Goal: Information Seeking & Learning: Learn about a topic

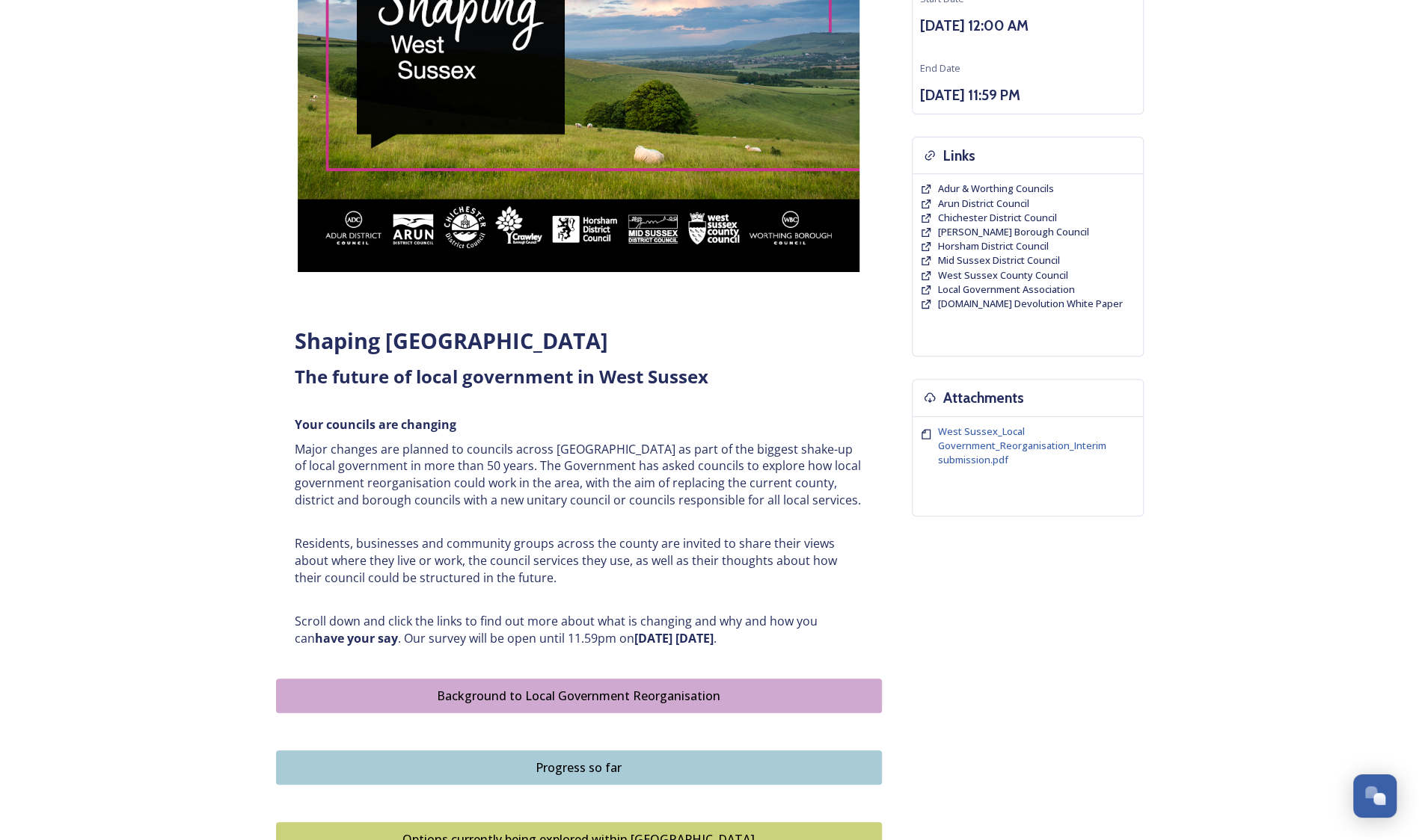
scroll to position [448, 0]
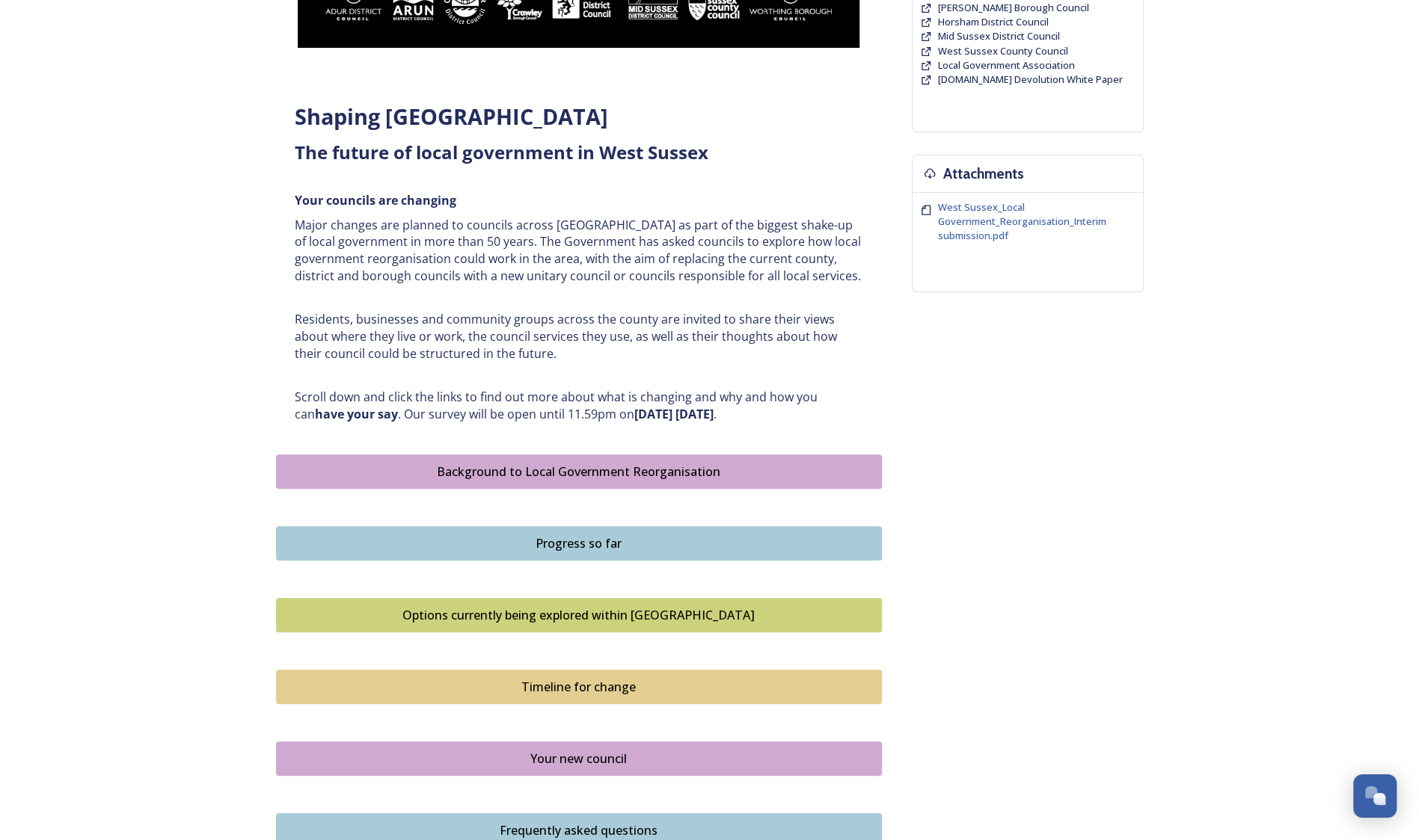
click at [555, 466] on div "Background to Local Government Reorganisation" at bounding box center [579, 471] width 589 height 18
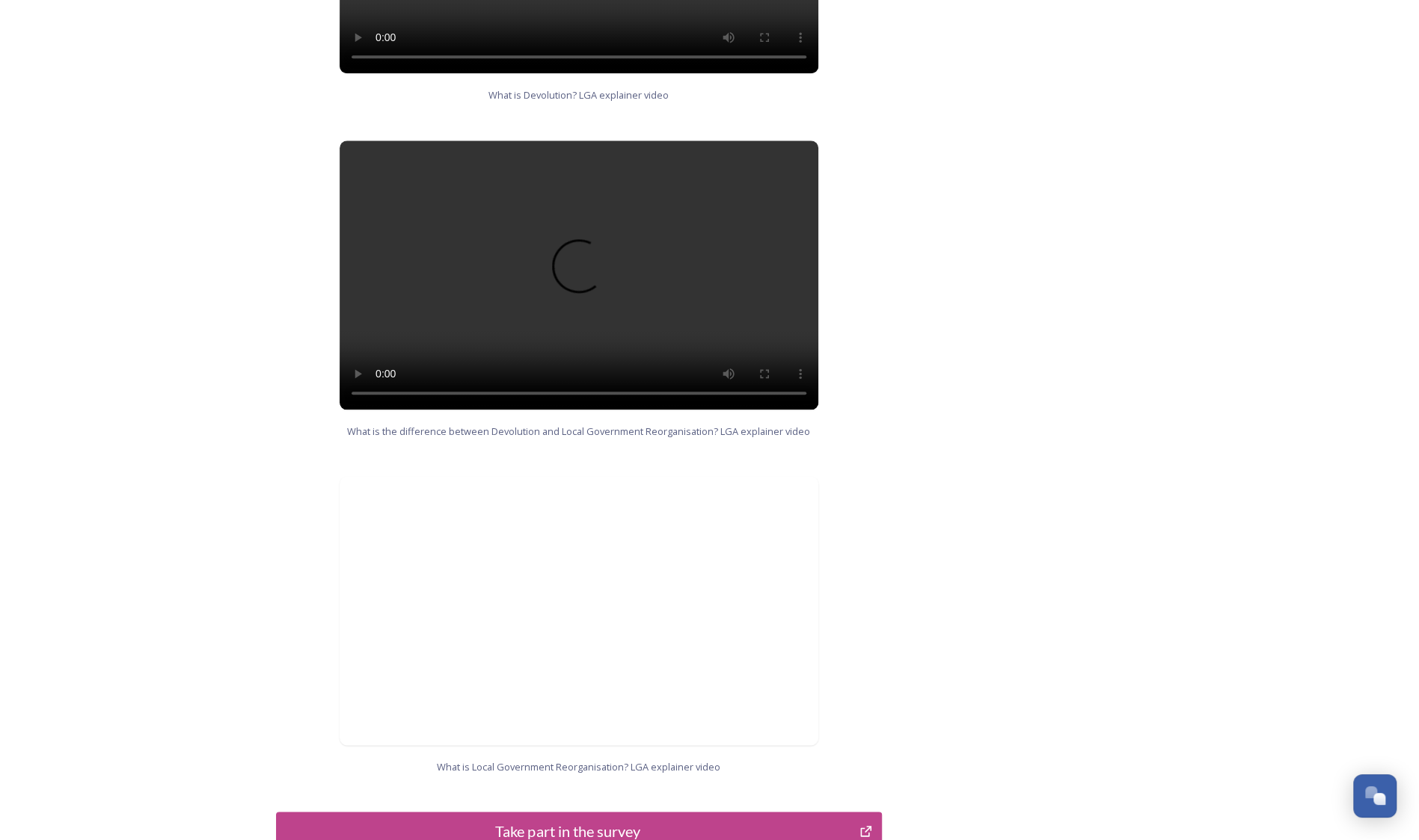
scroll to position [1278, 0]
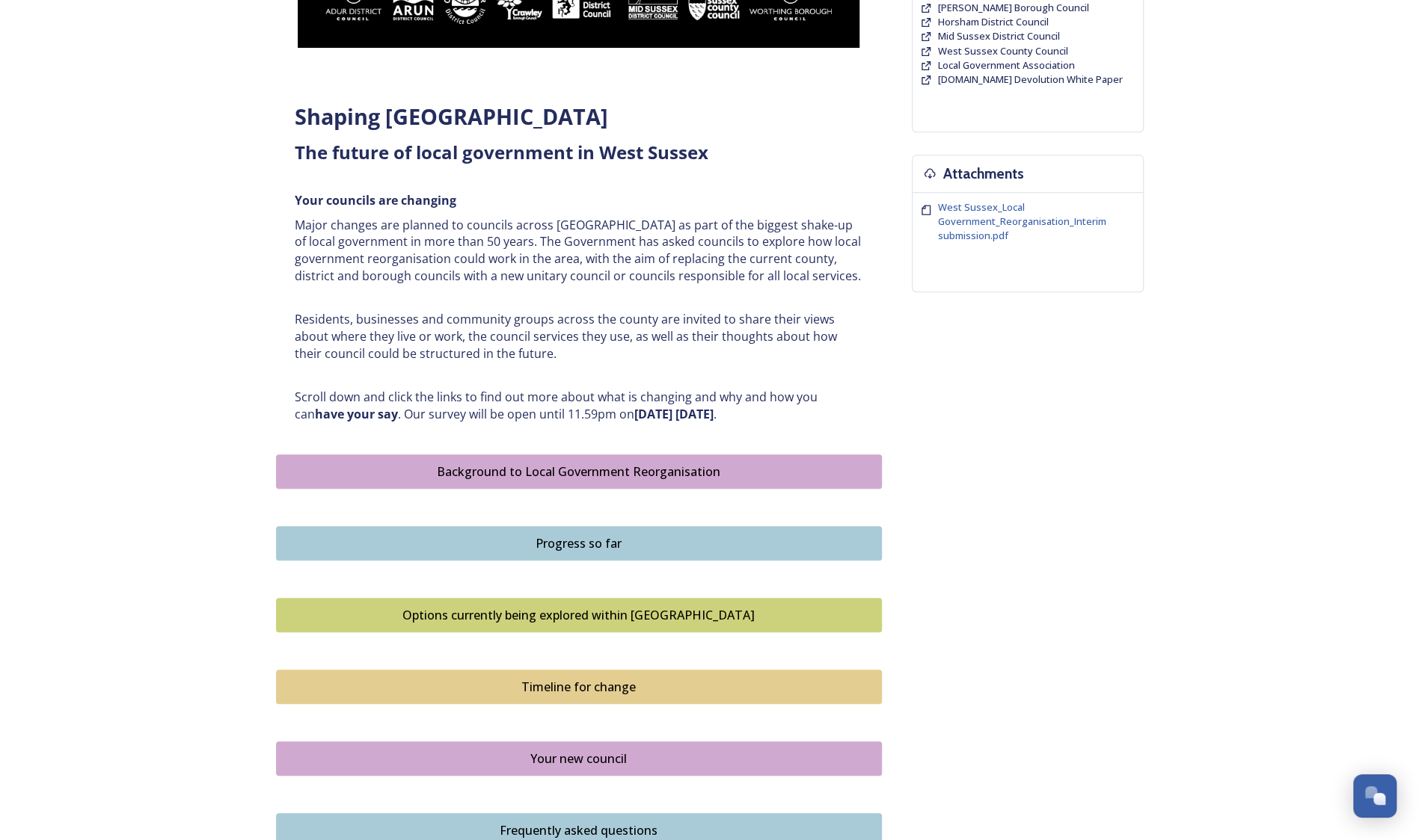
scroll to position [673, 0]
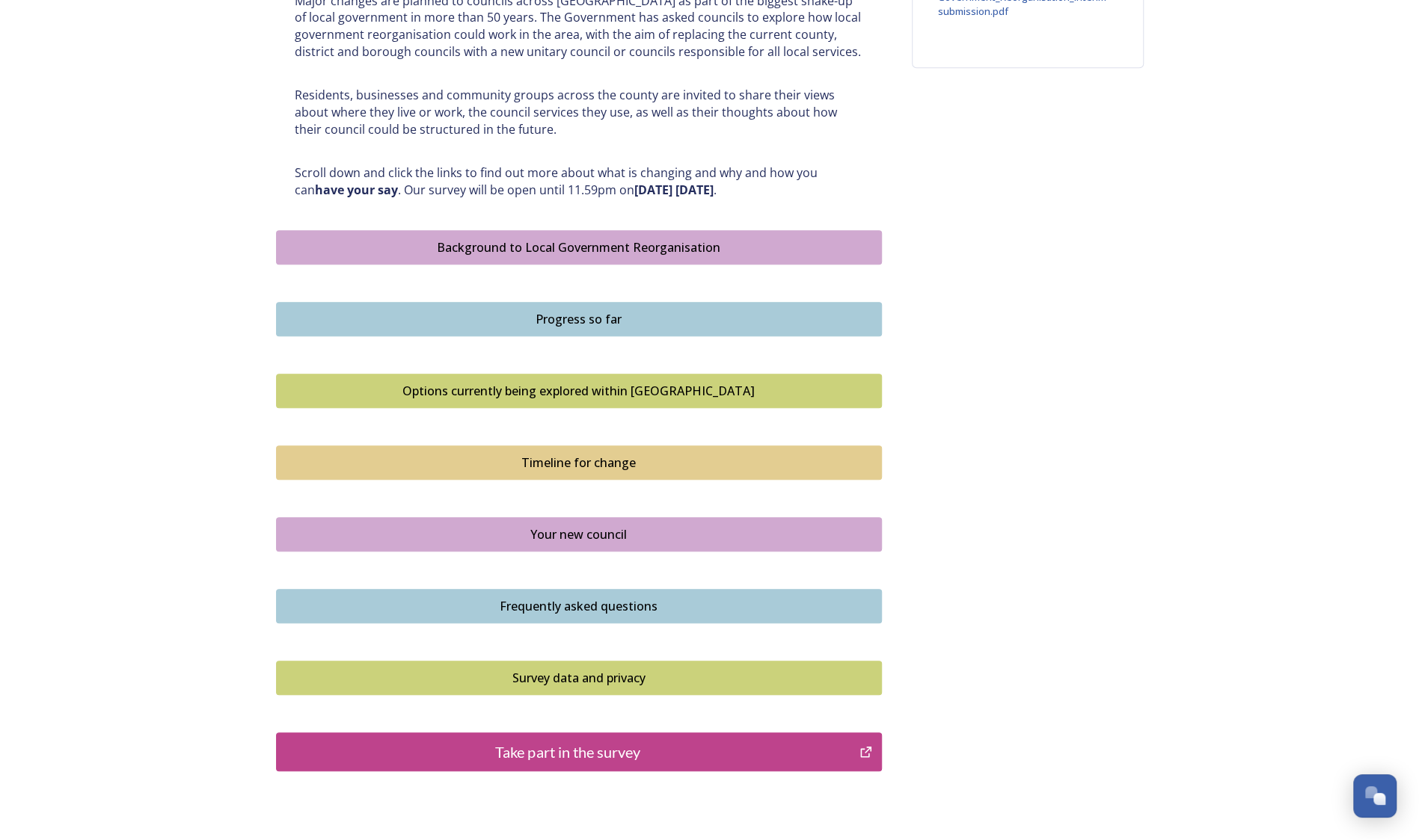
click at [622, 394] on div "Options currently being explored within [GEOGRAPHIC_DATA]" at bounding box center [579, 391] width 589 height 18
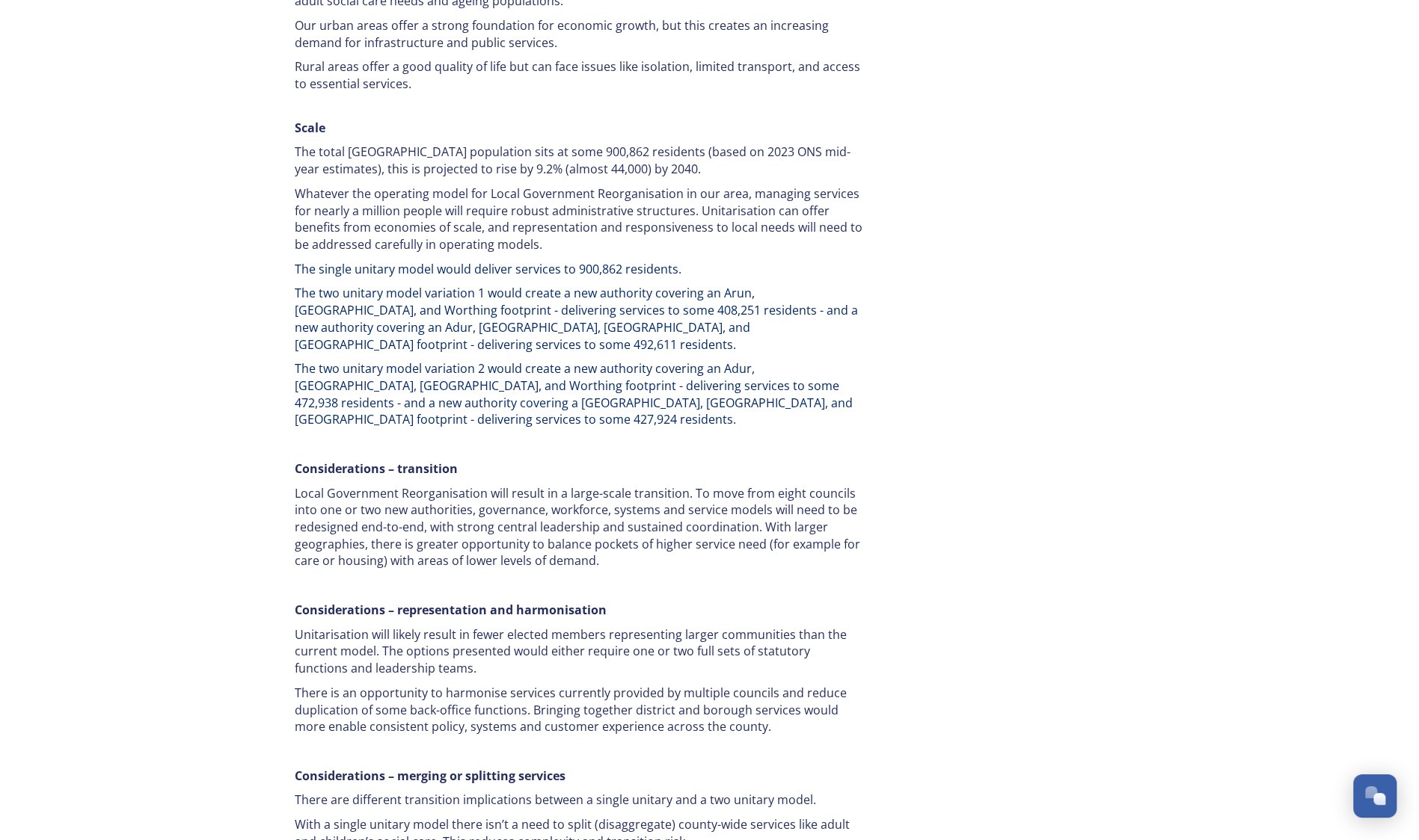
scroll to position [2467, 0]
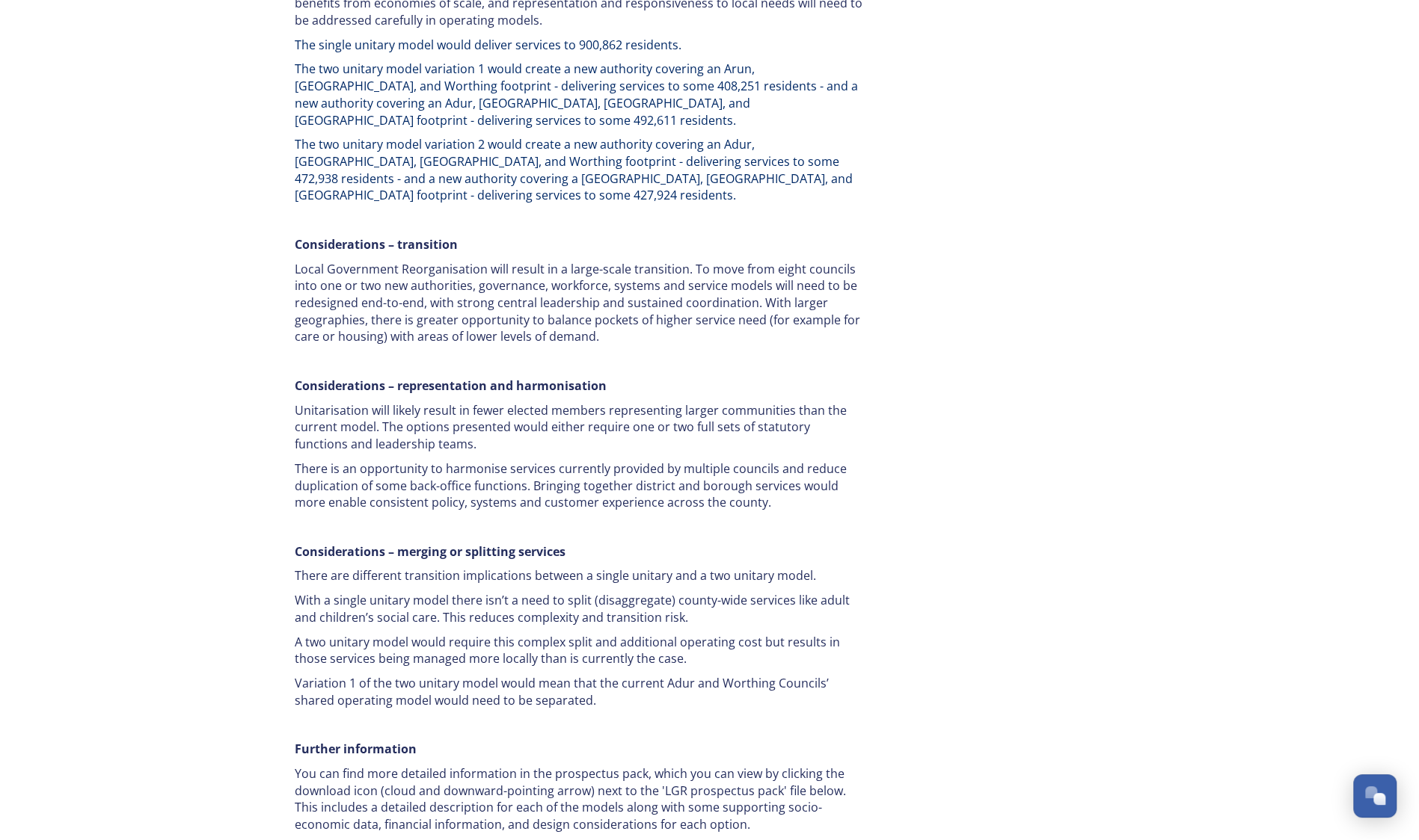
drag, startPoint x: 765, startPoint y: 417, endPoint x: 765, endPoint y: 426, distance: 9.0
click at [765, 461] on p "There is an opportunity to harmonise services currently provided by multiple co…" at bounding box center [579, 486] width 568 height 51
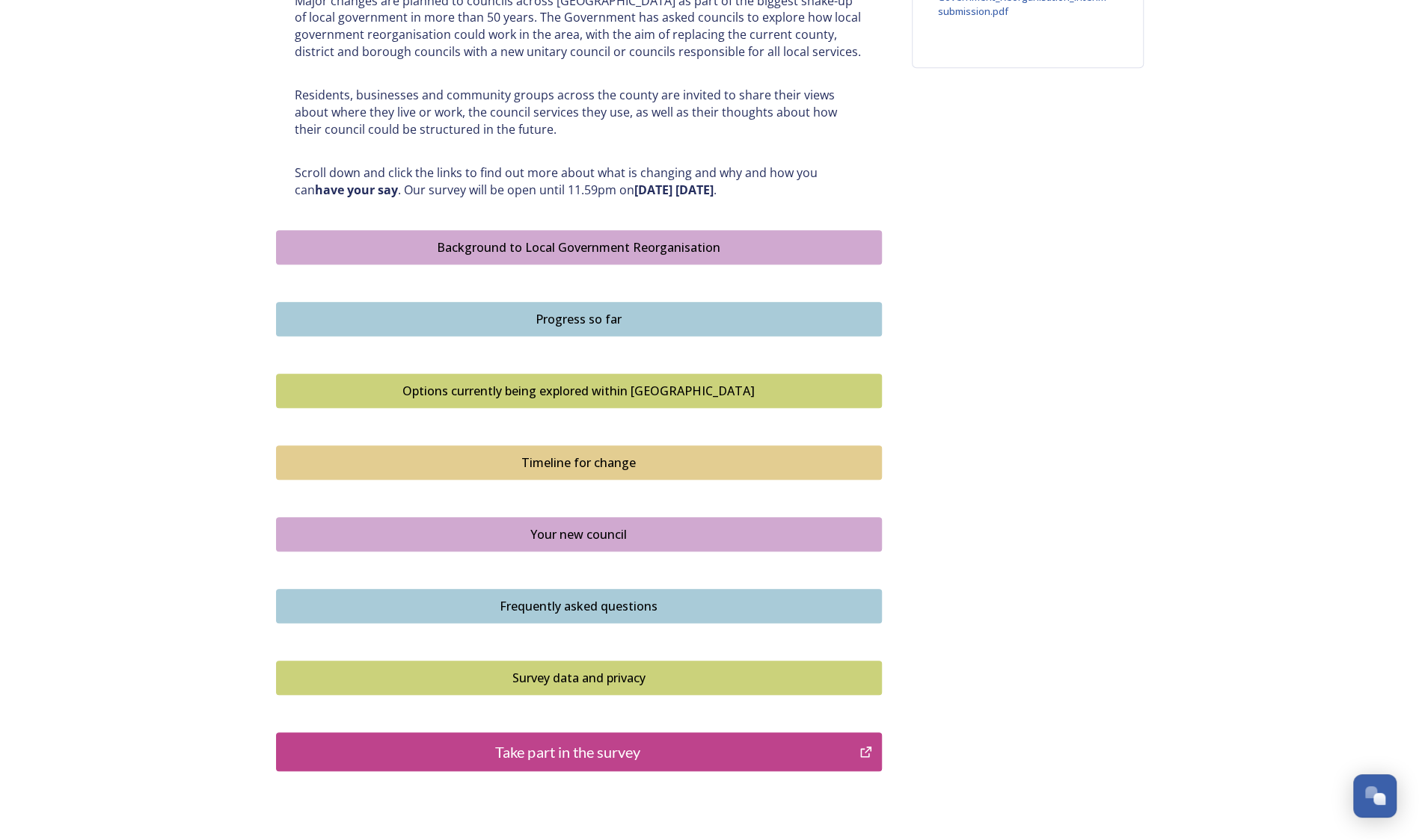
scroll to position [764, 0]
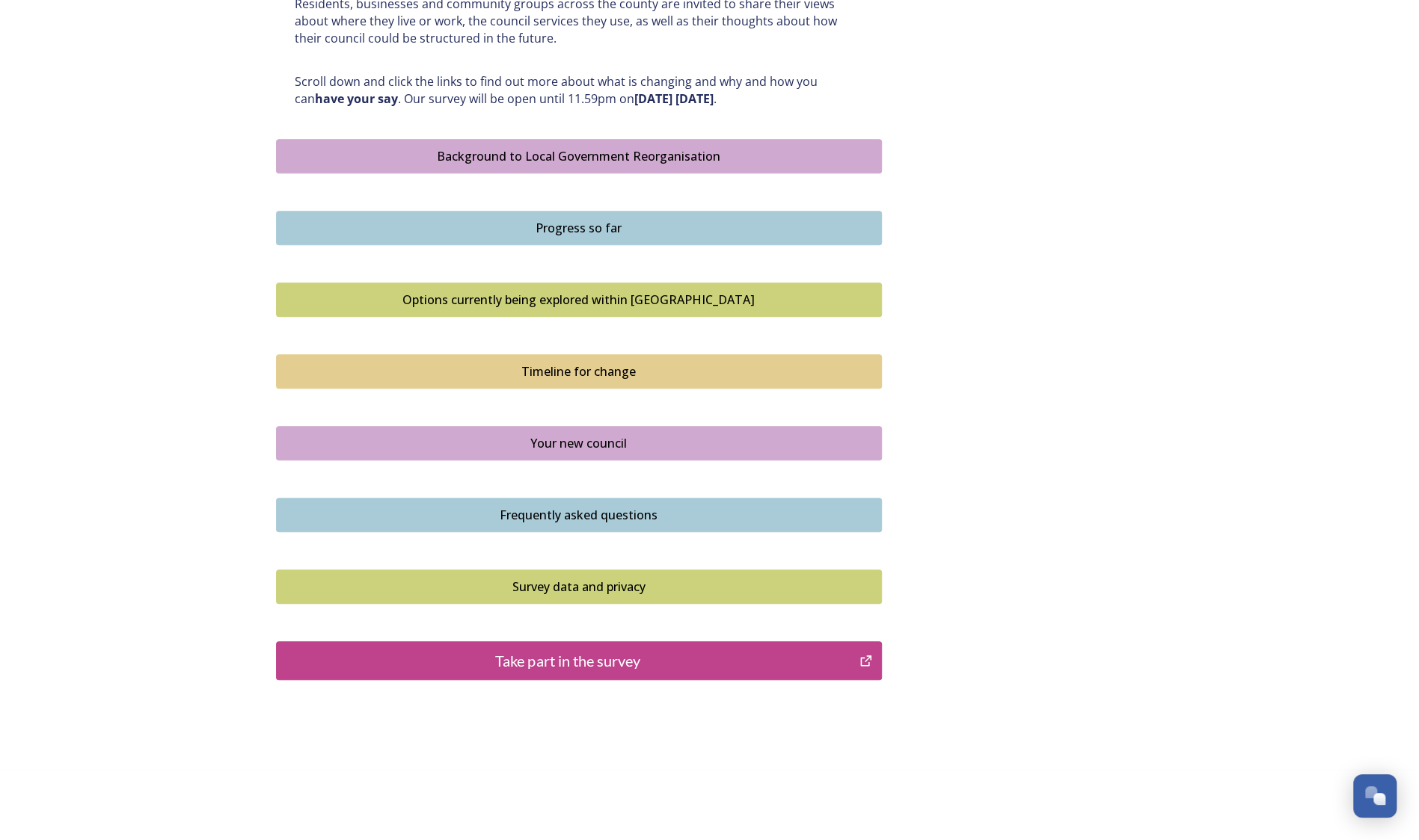
click at [601, 365] on div "Timeline for change" at bounding box center [579, 371] width 589 height 18
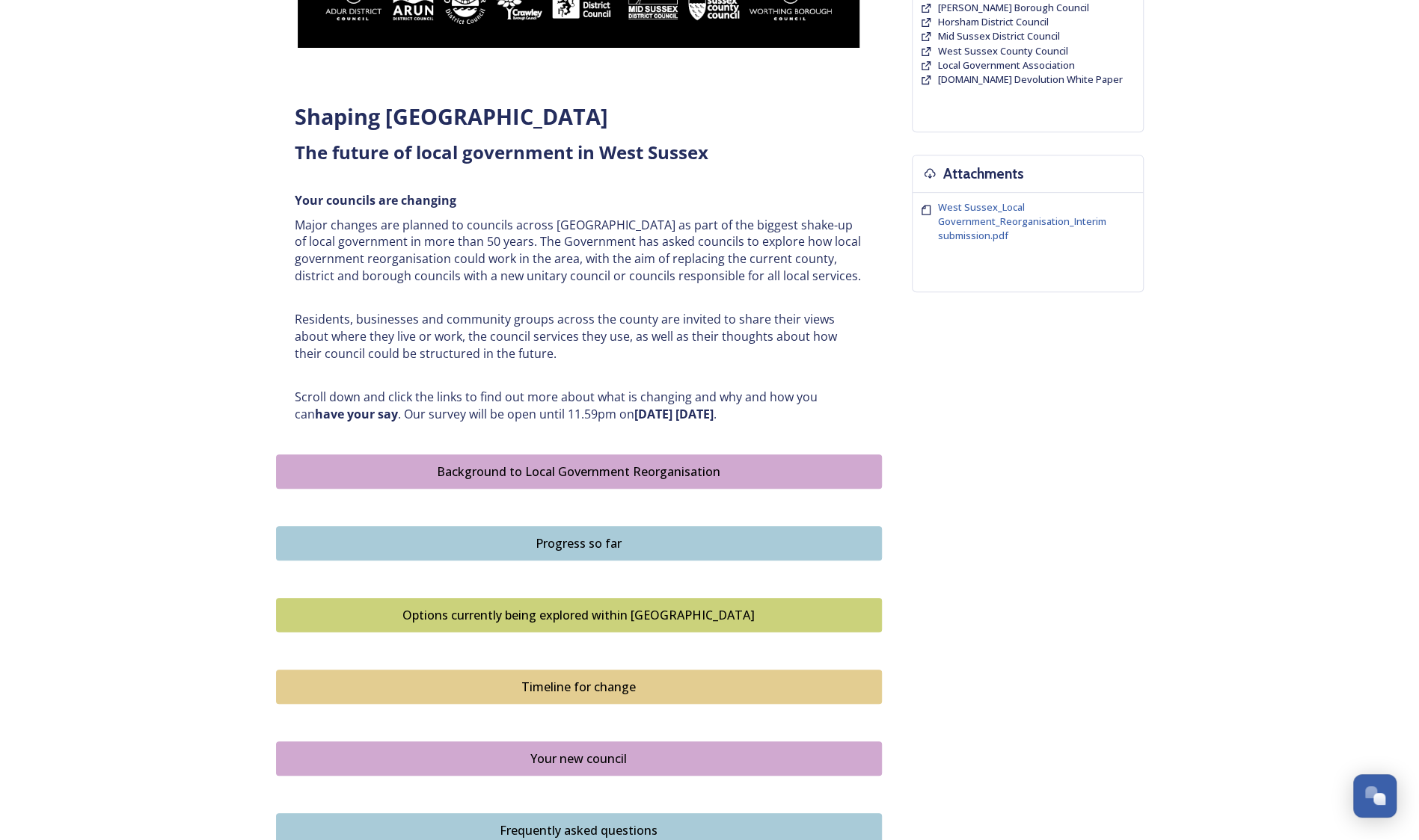
scroll to position [673, 0]
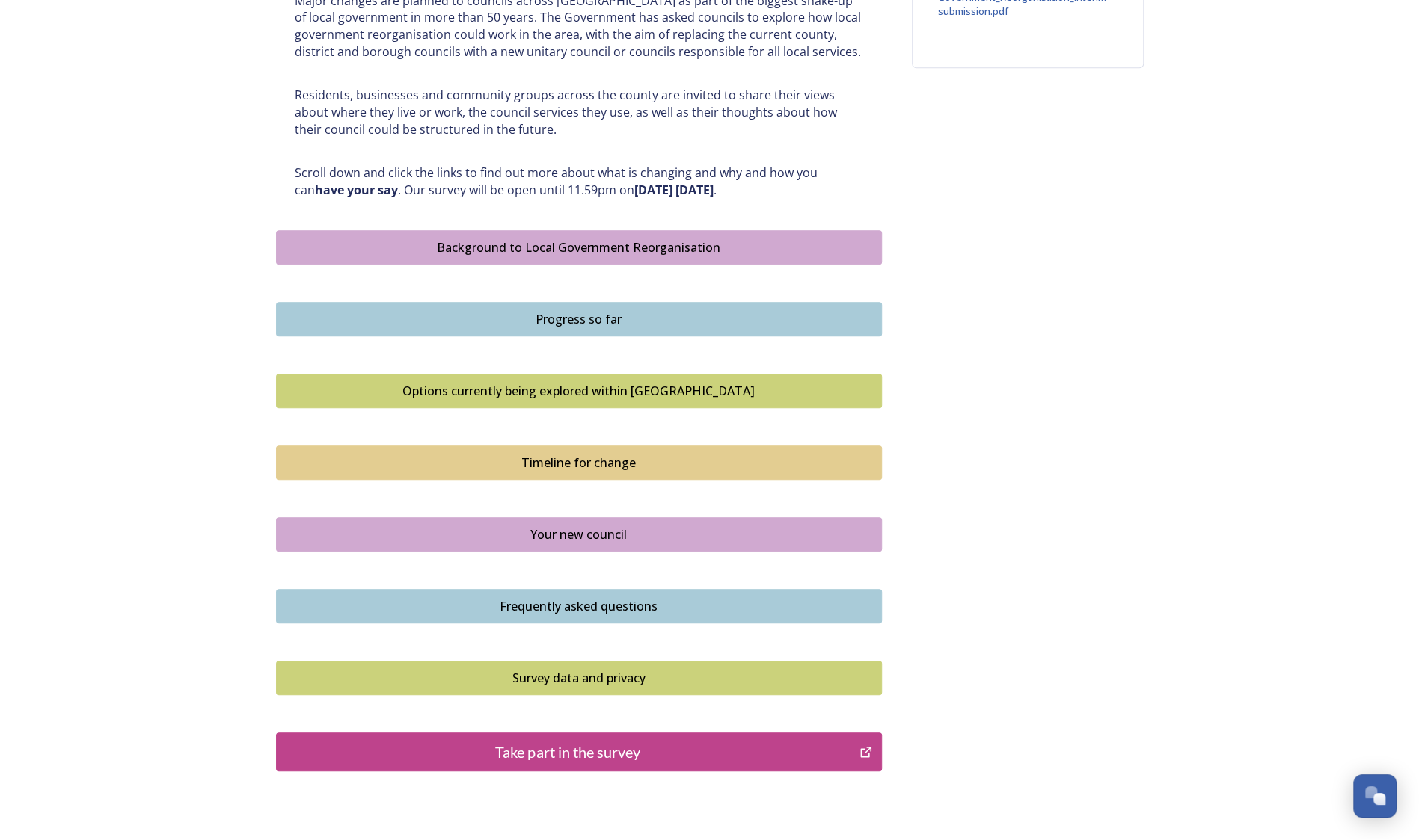
click at [591, 528] on div "Your new council" at bounding box center [579, 534] width 589 height 18
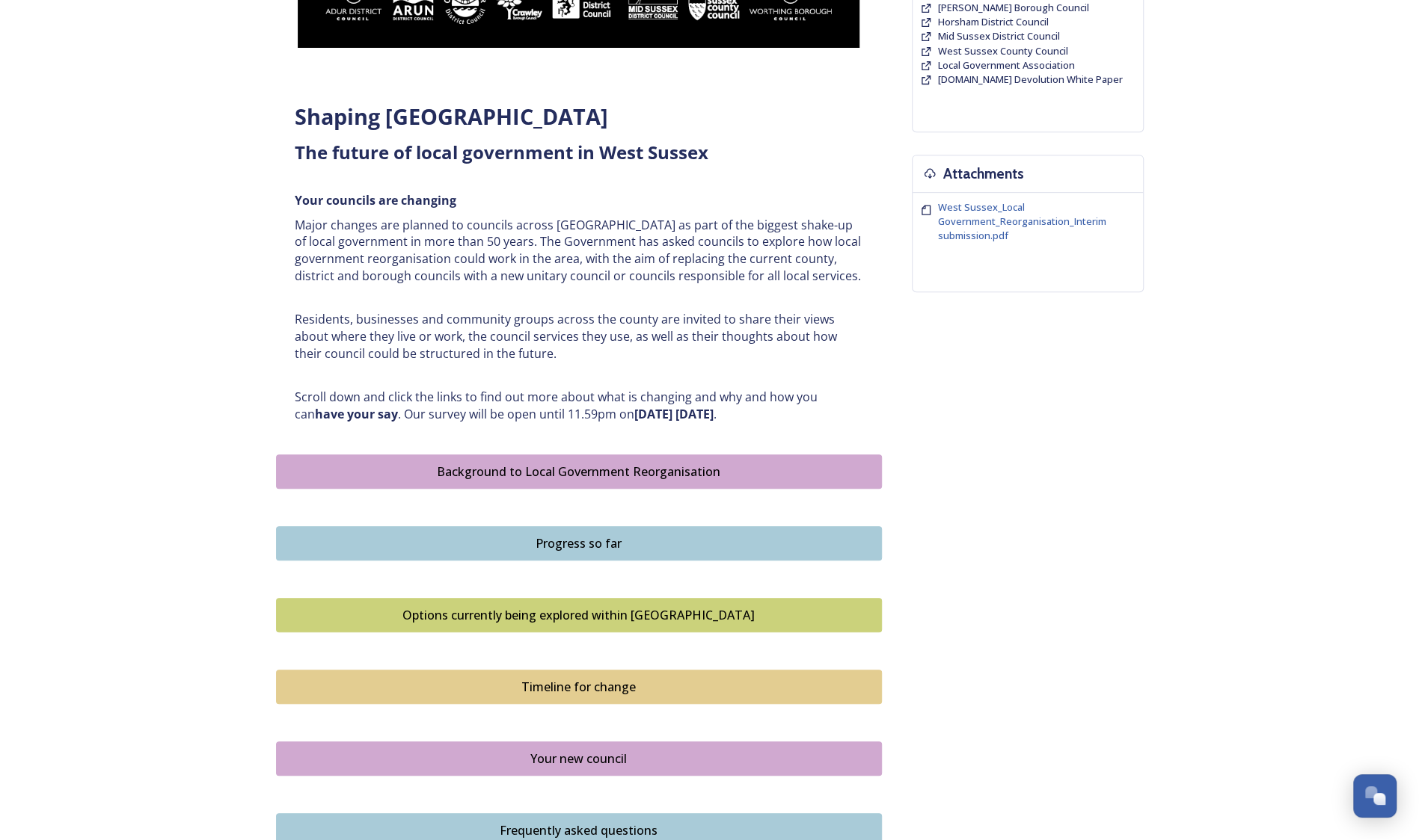
scroll to position [764, 0]
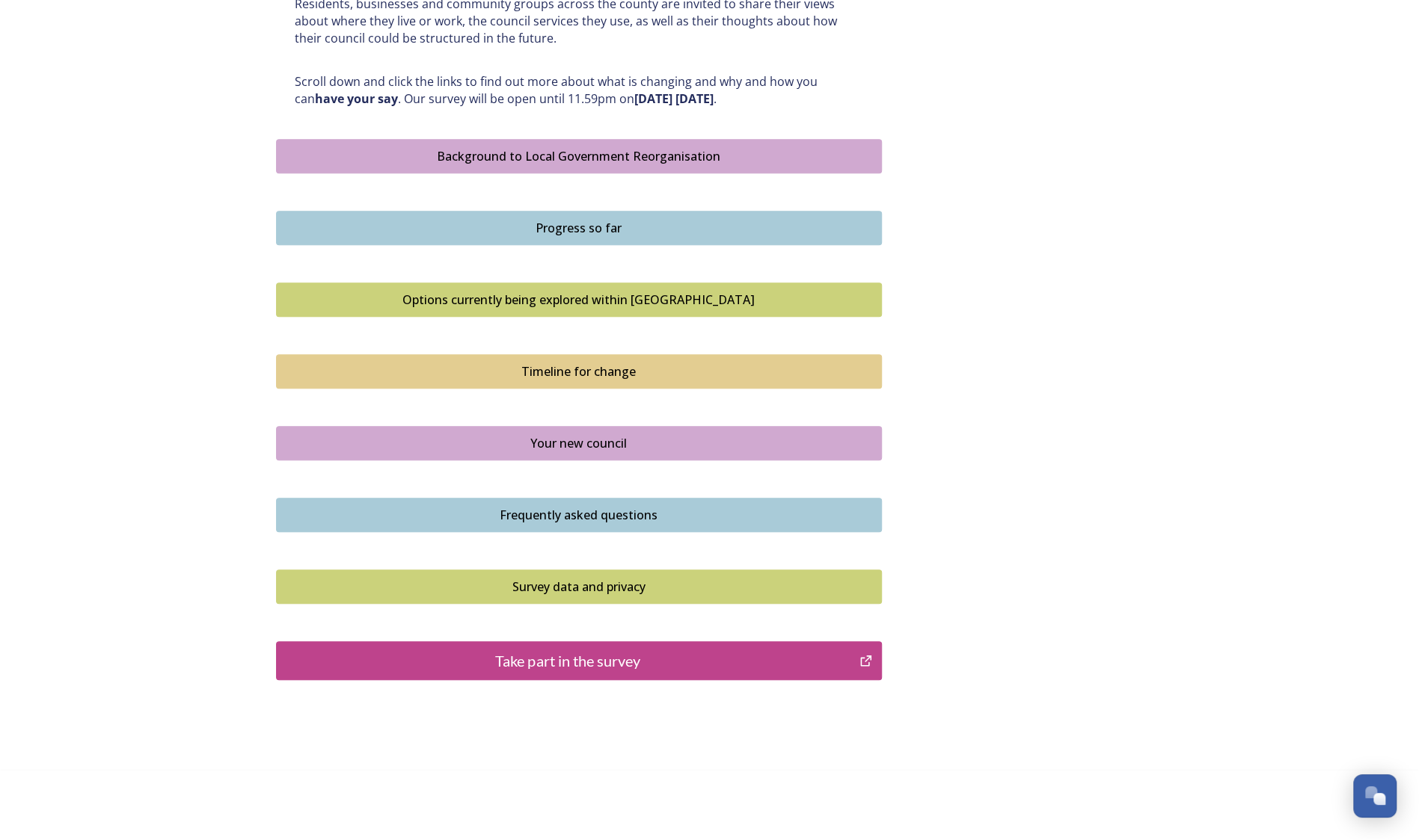
click at [532, 516] on div "Frequently asked questions" at bounding box center [579, 515] width 589 height 18
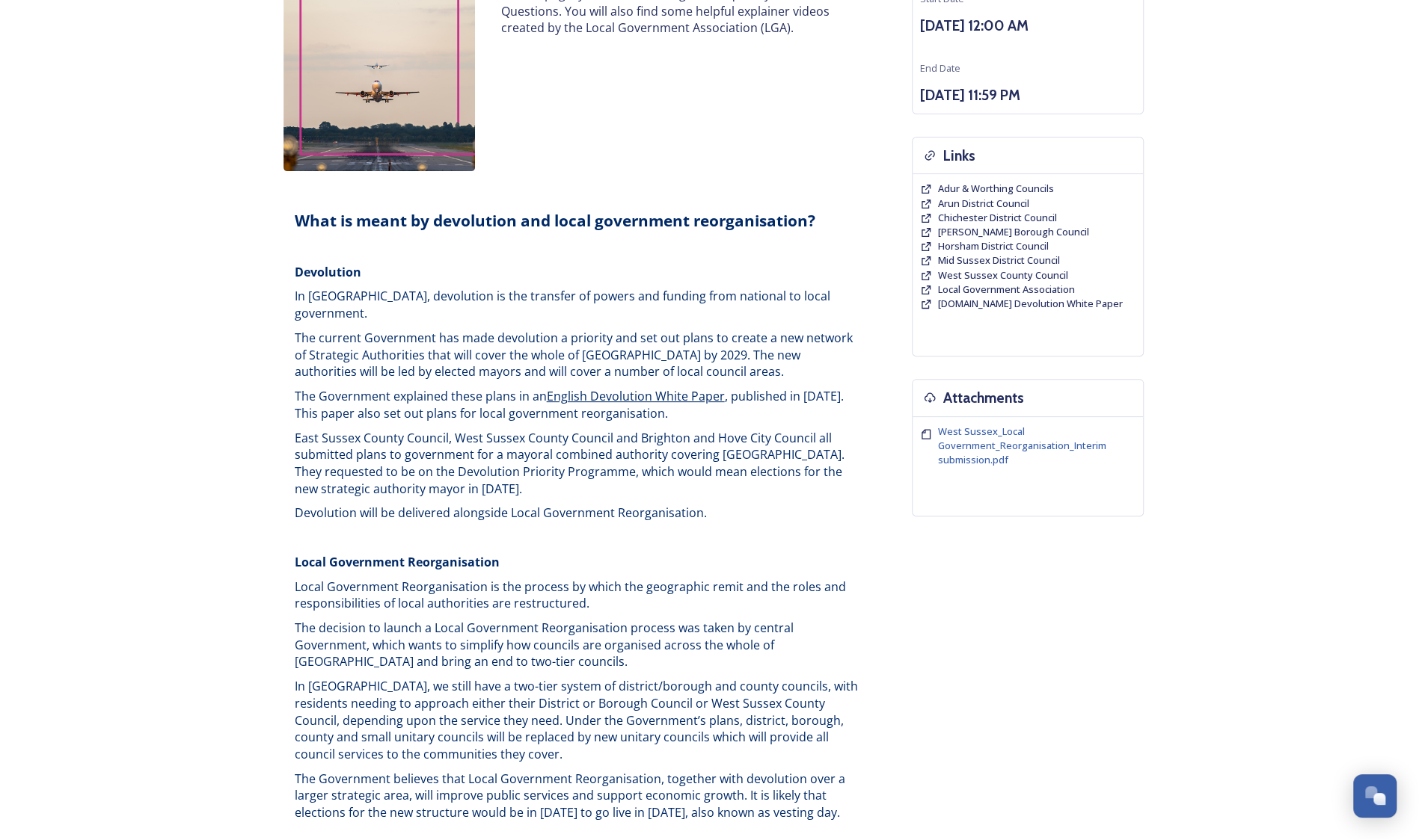
scroll to position [448, 0]
